Goal: Register for event/course

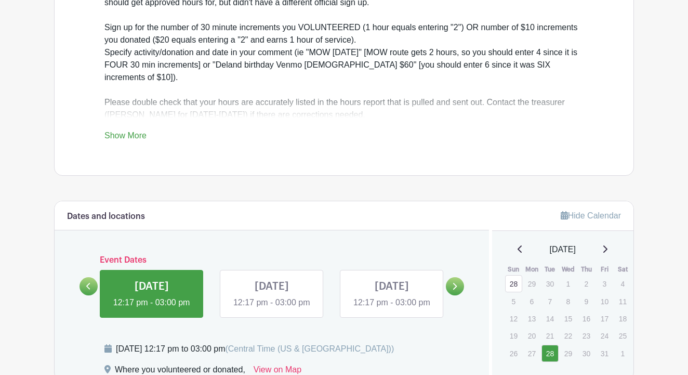
scroll to position [382, 0]
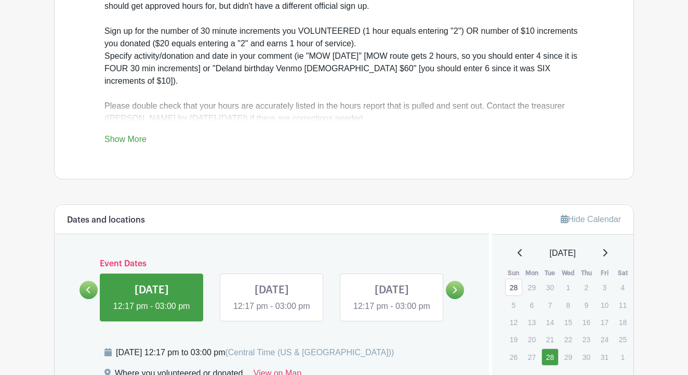
click at [136, 142] on link "Show More" at bounding box center [125, 141] width 42 height 13
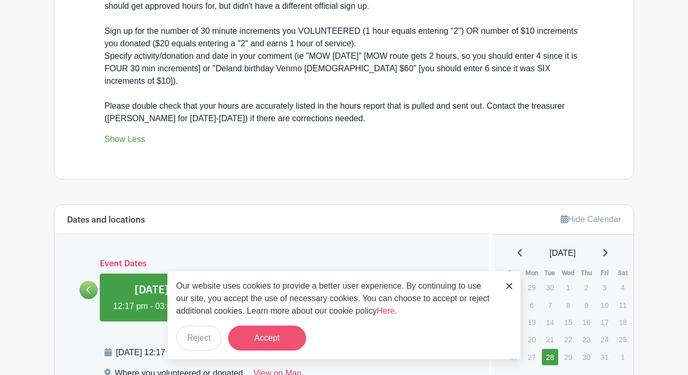
click at [277, 345] on button "Accept" at bounding box center [267, 337] width 78 height 25
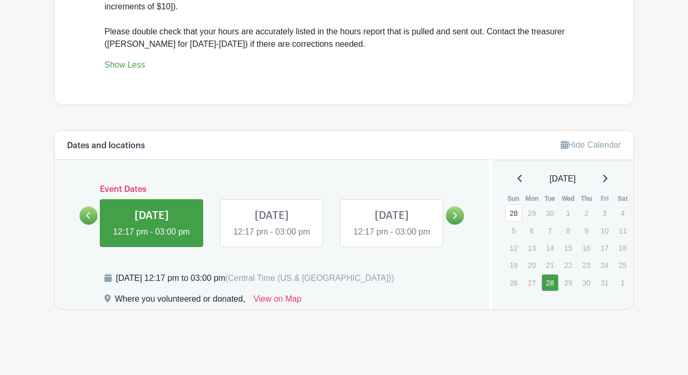
scroll to position [447, 0]
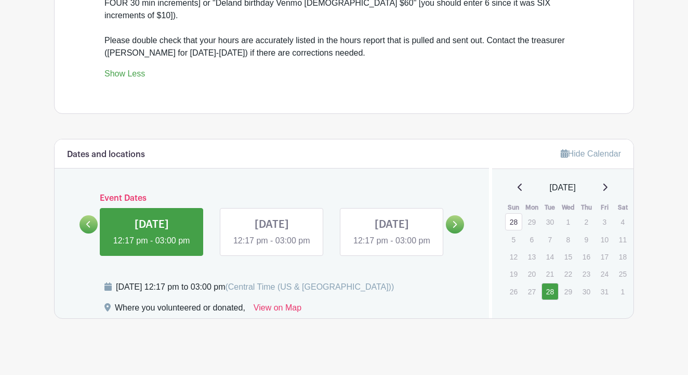
click at [152, 247] on link at bounding box center [152, 247] width 0 height 0
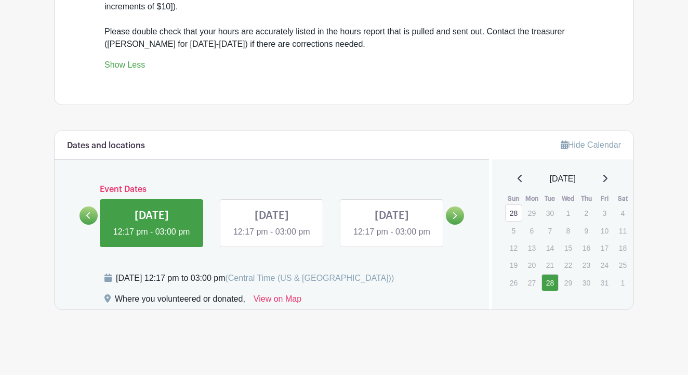
scroll to position [471, 0]
click at [152, 238] on link at bounding box center [152, 238] width 0 height 0
click at [89, 211] on icon at bounding box center [88, 215] width 5 height 8
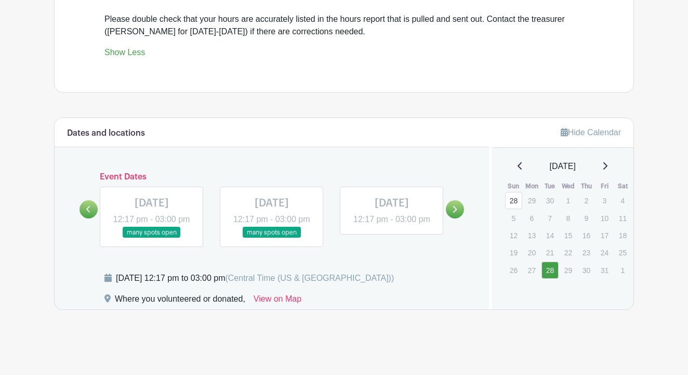
click at [392, 225] on link at bounding box center [392, 225] width 0 height 0
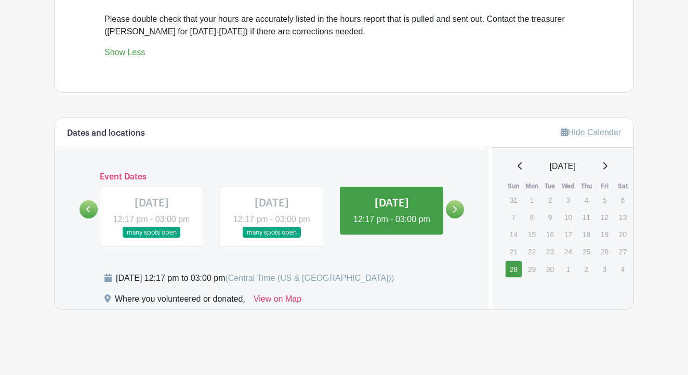
click at [272, 238] on link at bounding box center [272, 238] width 0 height 0
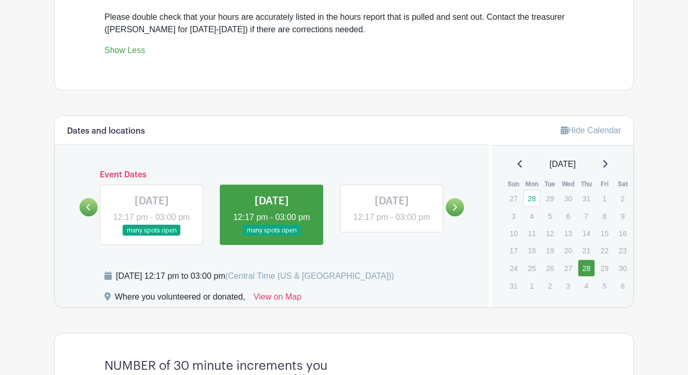
click at [272, 236] on link at bounding box center [272, 236] width 0 height 0
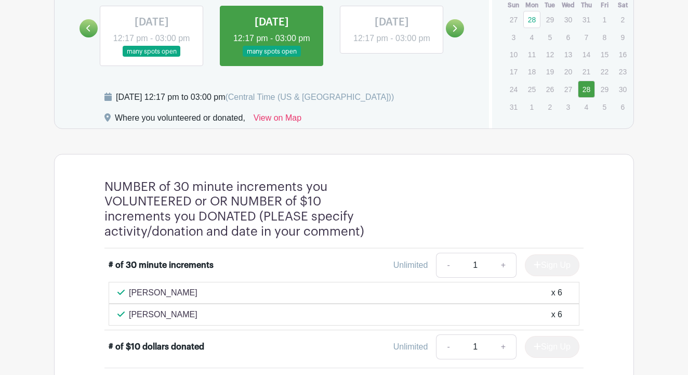
scroll to position [645, 0]
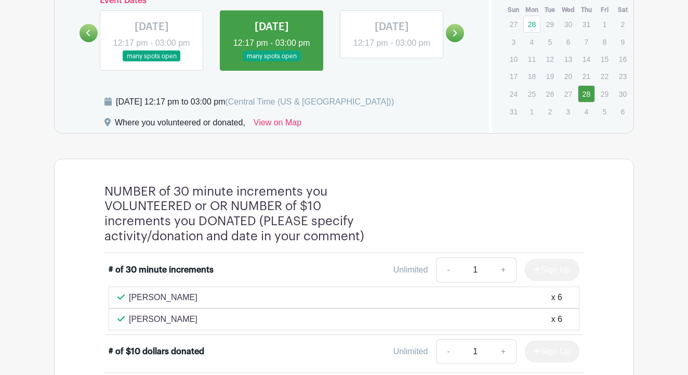
click at [392, 49] on link at bounding box center [392, 49] width 0 height 0
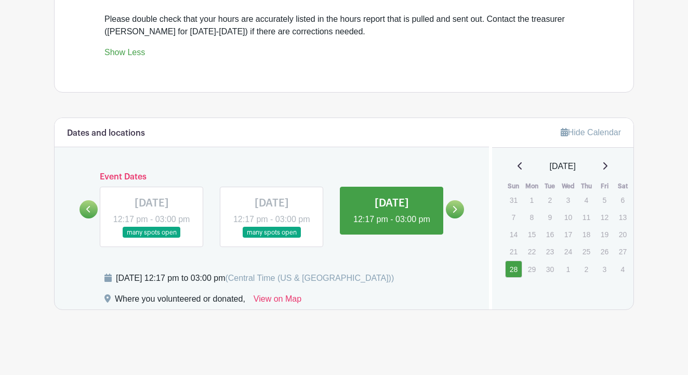
scroll to position [483, 0]
click at [272, 238] on link at bounding box center [272, 238] width 0 height 0
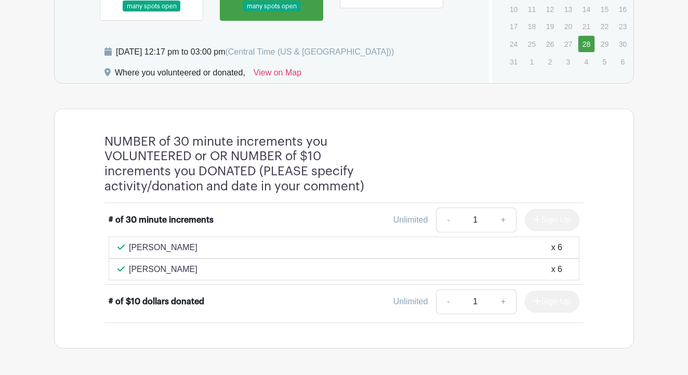
scroll to position [694, 0]
click at [500, 233] on link "+" at bounding box center [503, 220] width 26 height 25
click at [443, 233] on link "-" at bounding box center [448, 220] width 24 height 25
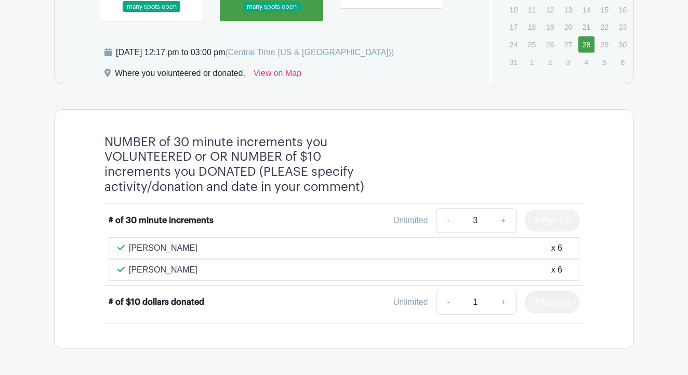
click at [443, 233] on link "-" at bounding box center [448, 220] width 24 height 25
type input "1"
click at [443, 233] on link "-" at bounding box center [448, 220] width 24 height 25
click at [503, 313] on link "+" at bounding box center [503, 301] width 26 height 25
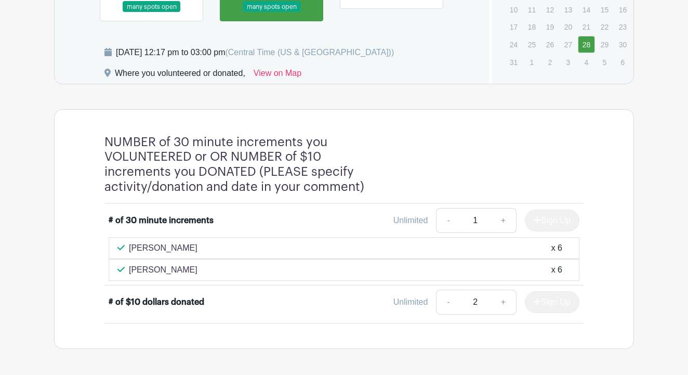
click at [503, 313] on link "+" at bounding box center [503, 301] width 26 height 25
type input "4"
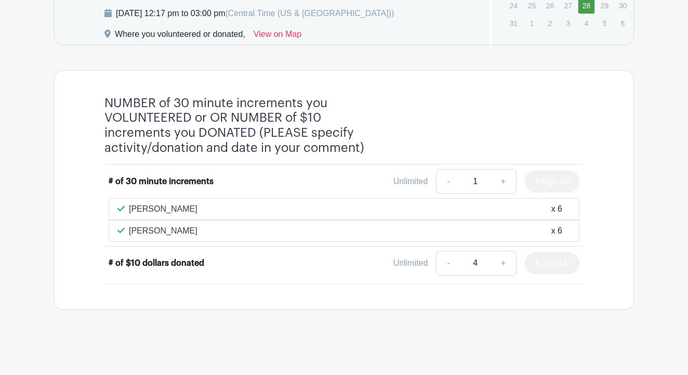
scroll to position [746, 0]
click at [535, 264] on div "Sign Up" at bounding box center [547, 263] width 63 height 22
click at [500, 182] on link "+" at bounding box center [503, 181] width 26 height 25
type input "2"
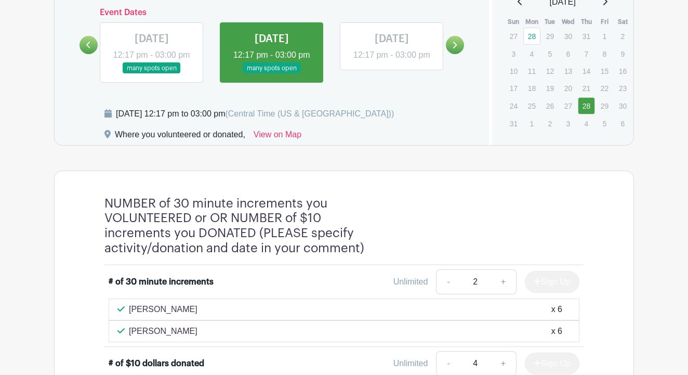
scroll to position [591, 0]
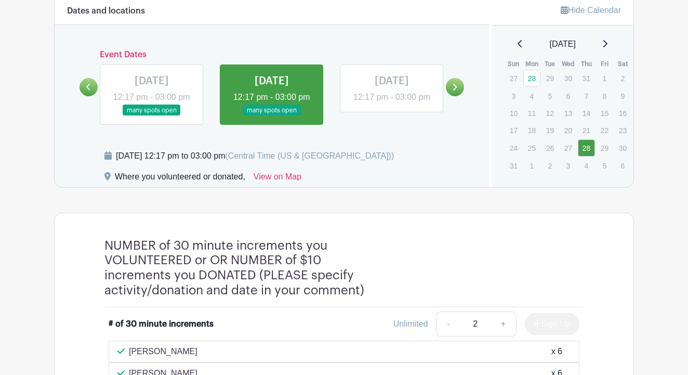
click at [392, 103] on link at bounding box center [392, 103] width 0 height 0
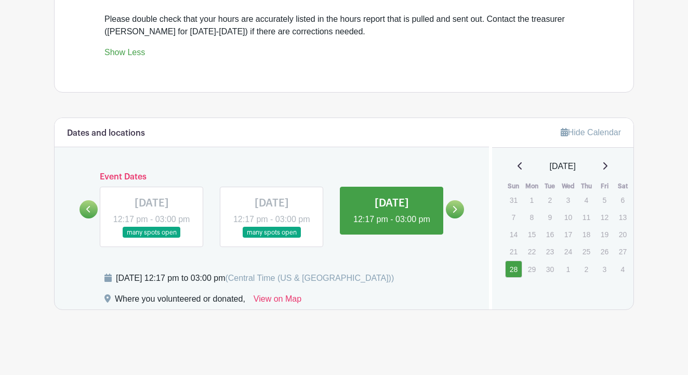
scroll to position [483, 0]
click at [392, 225] on link at bounding box center [392, 225] width 0 height 0
click at [272, 238] on link at bounding box center [272, 238] width 0 height 0
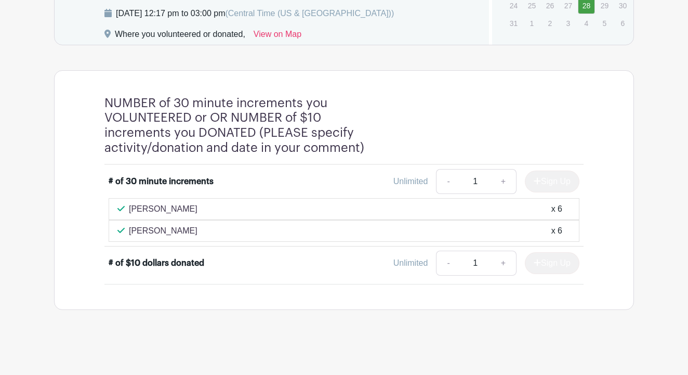
scroll to position [746, 0]
click at [507, 180] on link "+" at bounding box center [503, 181] width 26 height 25
click at [444, 178] on link "-" at bounding box center [448, 181] width 24 height 25
type input "1"
click at [444, 178] on link "-" at bounding box center [448, 181] width 24 height 25
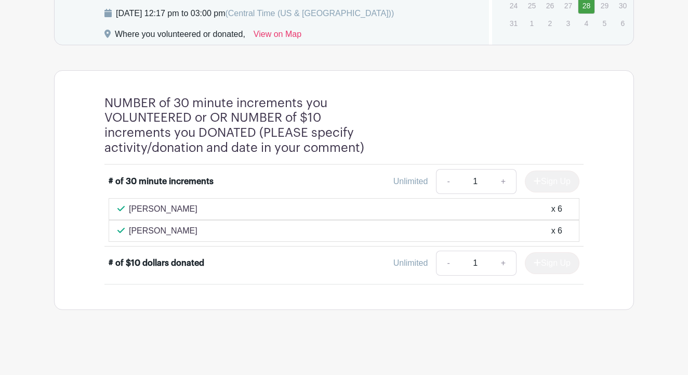
click at [502, 265] on link "+" at bounding box center [503, 262] width 26 height 25
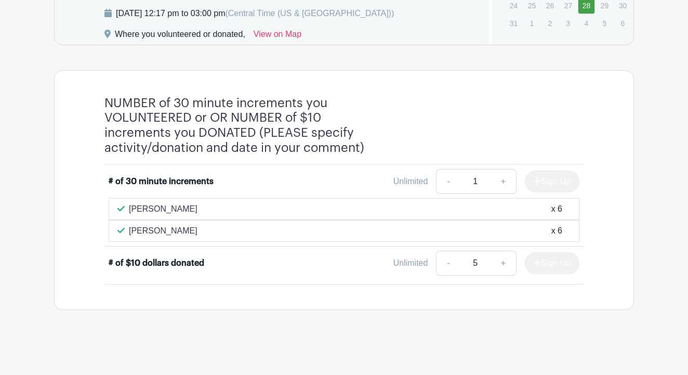
type input "6"
click at [538, 268] on div "Sign Up" at bounding box center [547, 263] width 63 height 22
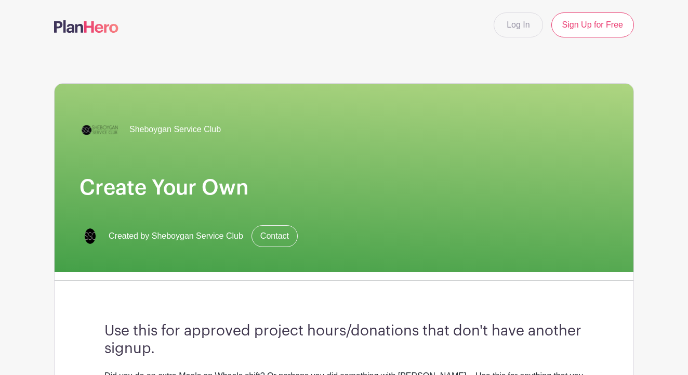
scroll to position [0, 0]
